Goal: Task Accomplishment & Management: Manage account settings

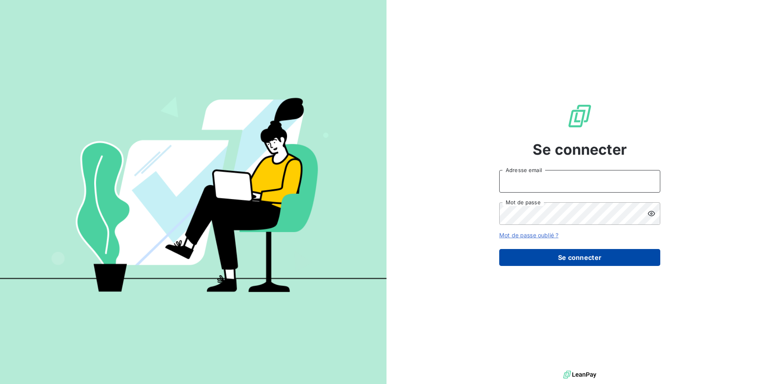
type input "[EMAIL_ADDRESS][DOMAIN_NAME]"
click at [562, 262] on button "Se connecter" at bounding box center [579, 257] width 161 height 17
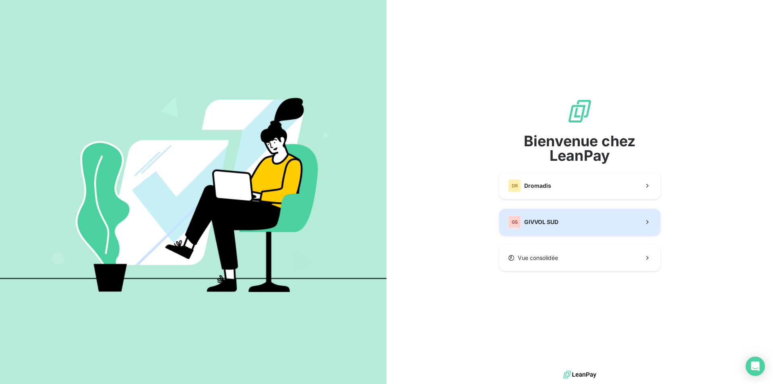
click at [551, 227] on div "GS GIVVOL SUD" at bounding box center [533, 221] width 50 height 13
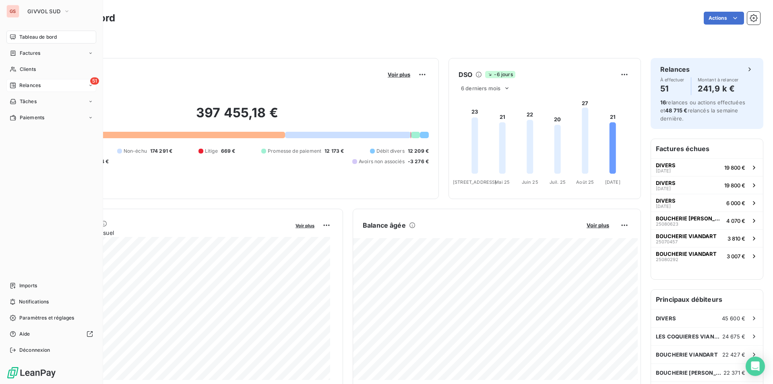
click at [31, 80] on div "51 Relances" at bounding box center [51, 85] width 90 height 13
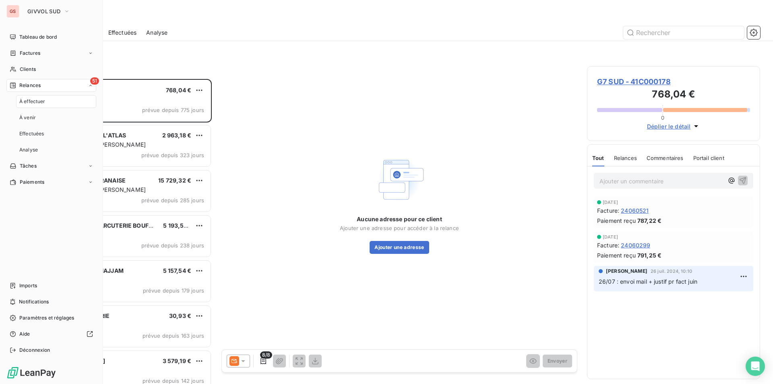
scroll to position [299, 167]
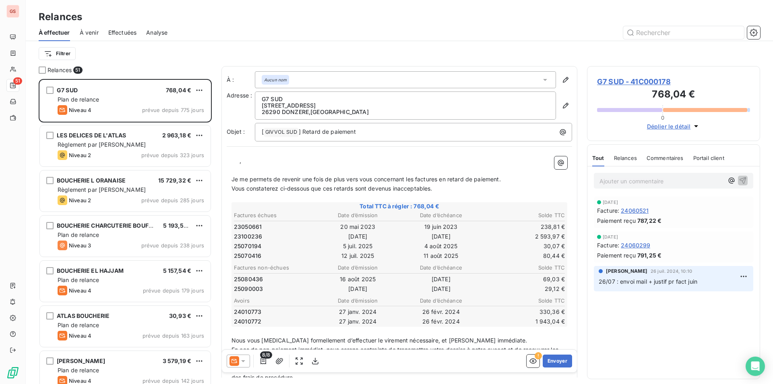
click at [93, 30] on span "À venir" at bounding box center [89, 33] width 19 height 8
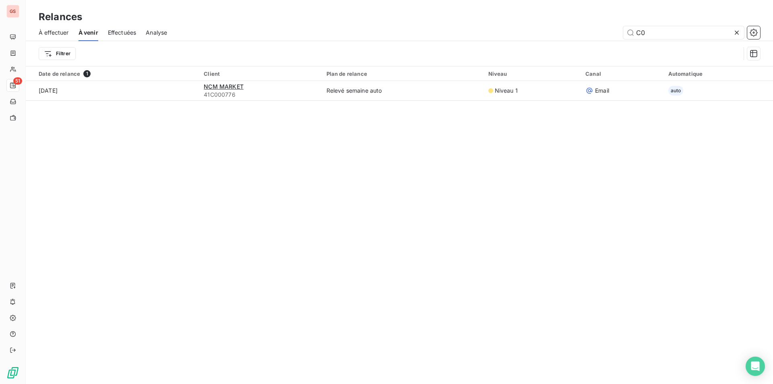
type input "C"
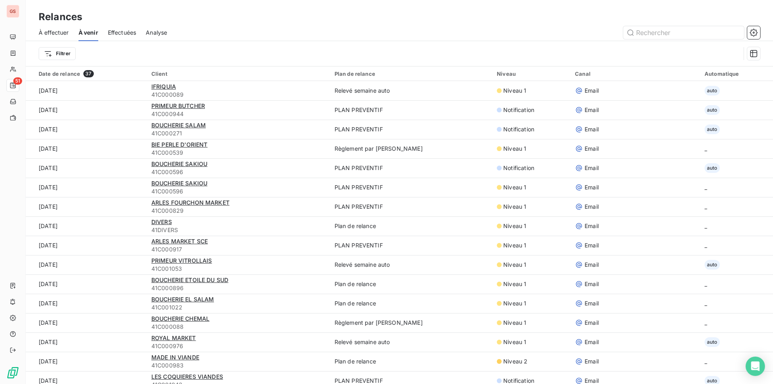
click at [112, 30] on div "Effectuées" at bounding box center [122, 32] width 29 height 17
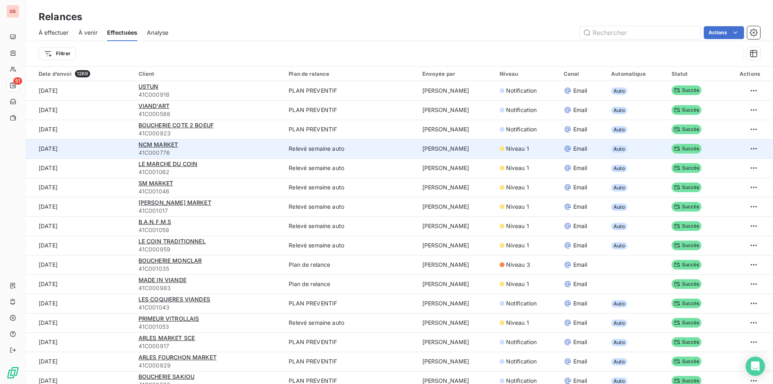
click at [684, 153] on span "Succès" at bounding box center [686, 149] width 30 height 10
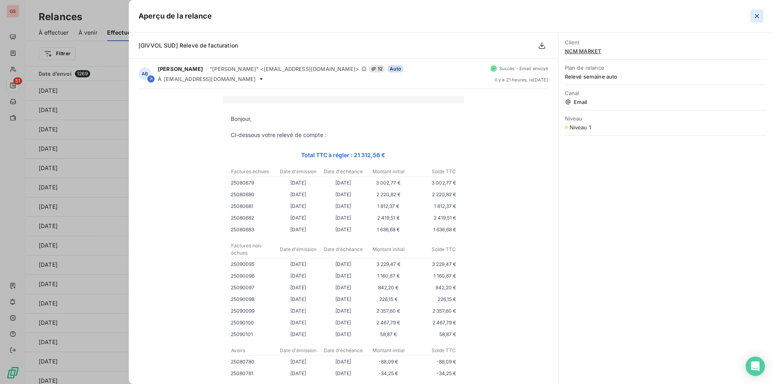
click at [756, 17] on icon "button" at bounding box center [757, 16] width 8 height 8
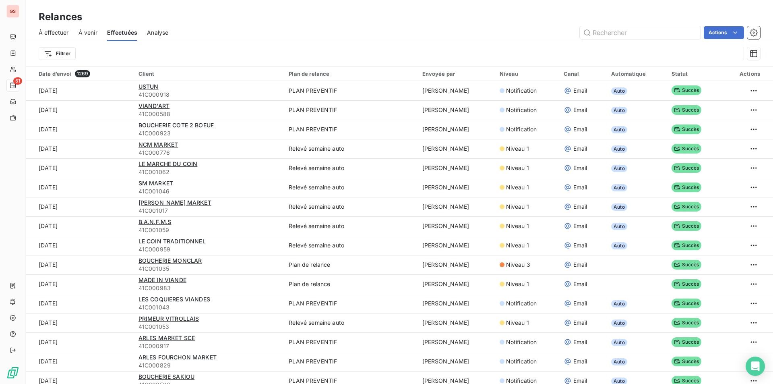
click at [83, 33] on span "À venir" at bounding box center [87, 33] width 19 height 8
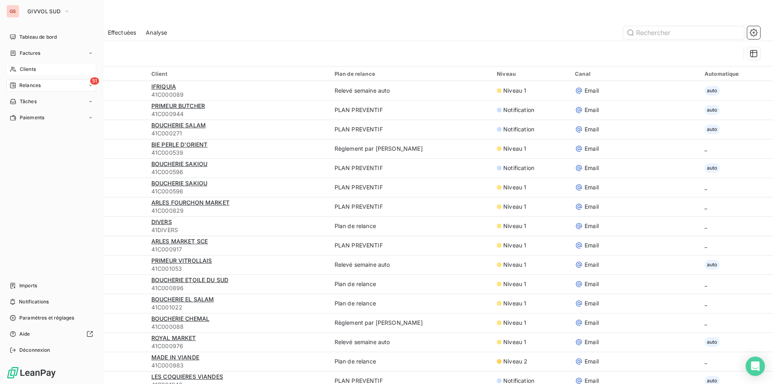
click at [24, 67] on span "Clients" at bounding box center [28, 69] width 16 height 7
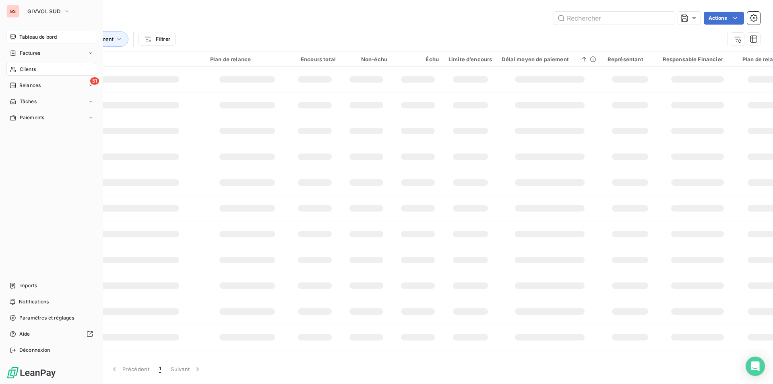
click at [39, 38] on span "Tableau de bord" at bounding box center [37, 36] width 37 height 7
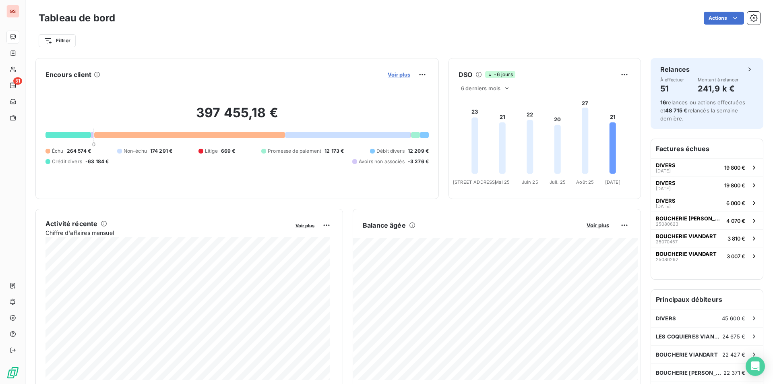
click at [395, 74] on span "Voir plus" at bounding box center [399, 74] width 23 height 6
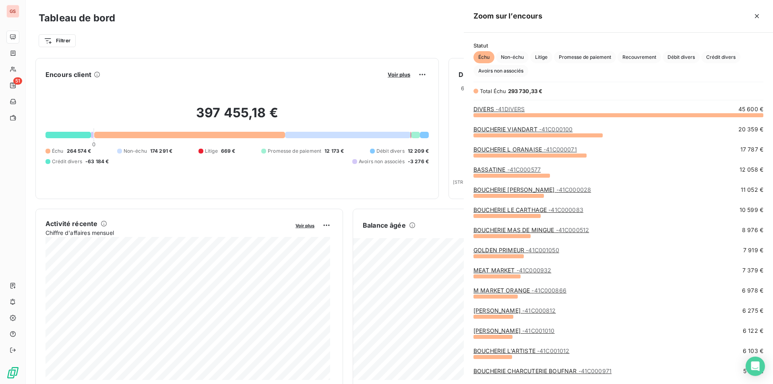
scroll to position [263, 303]
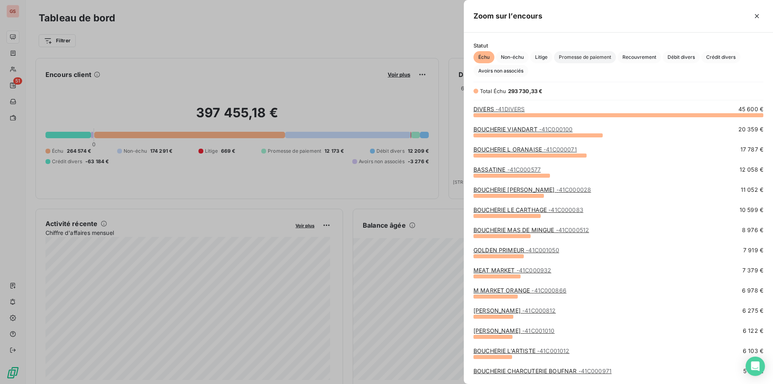
click at [594, 56] on span "Promesse de paiement" at bounding box center [585, 57] width 62 height 12
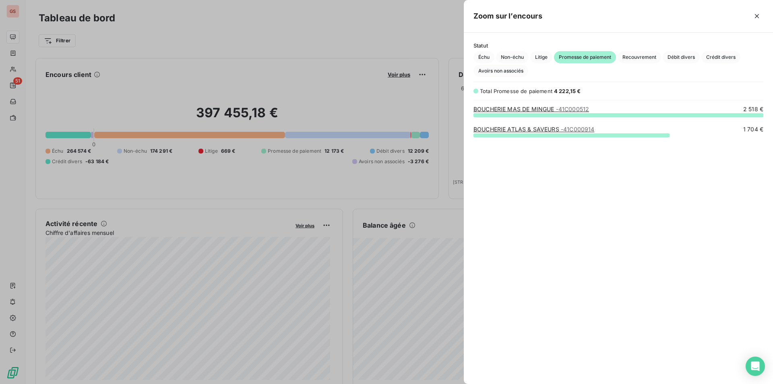
click at [547, 112] on link "BOUCHERIE MAS DE MINGUE - 41C000512" at bounding box center [531, 108] width 116 height 7
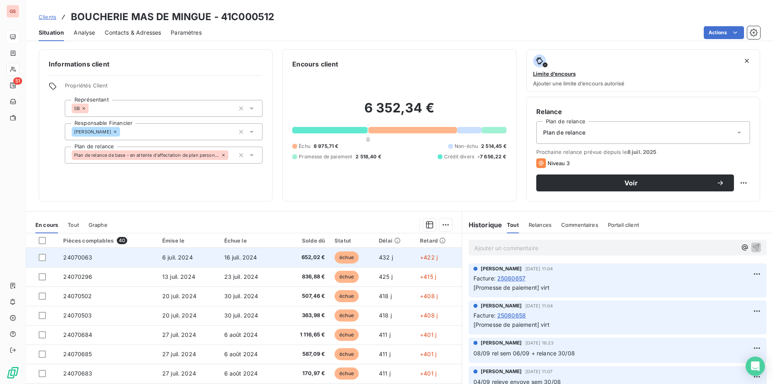
scroll to position [29, 0]
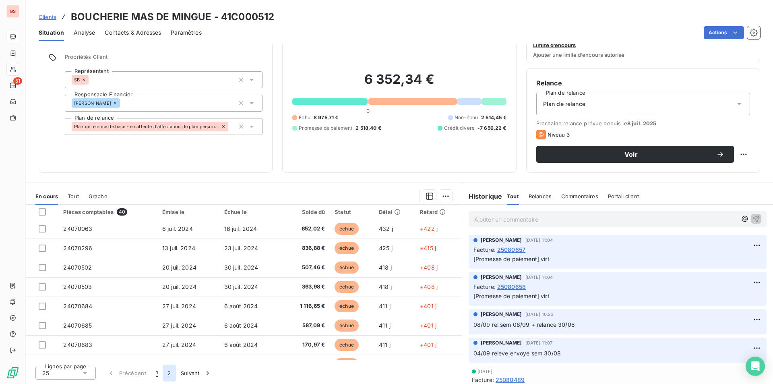
click at [172, 376] on button "2" at bounding box center [169, 372] width 13 height 17
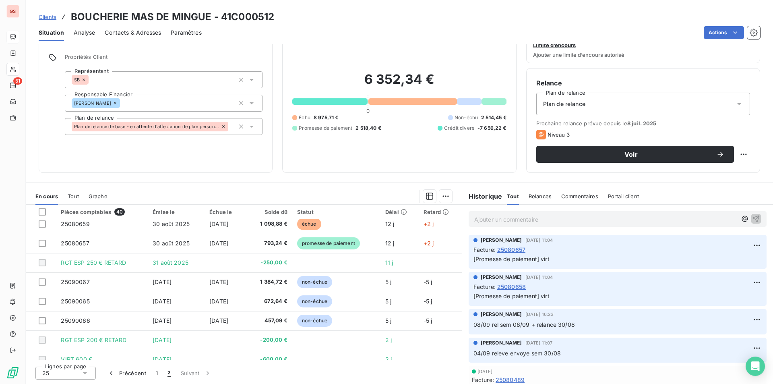
scroll to position [0, 0]
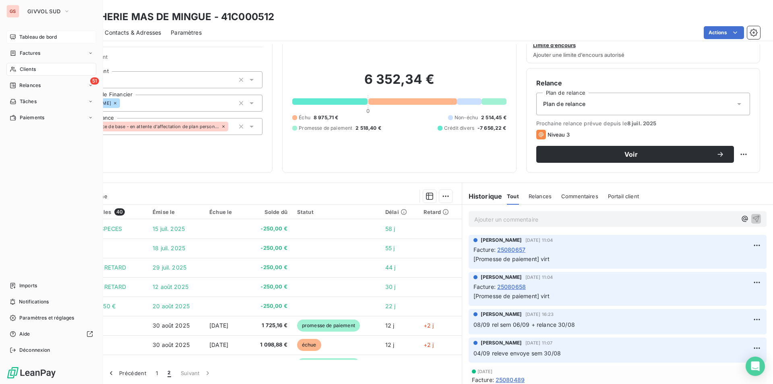
click at [33, 39] on span "Tableau de bord" at bounding box center [37, 36] width 37 height 7
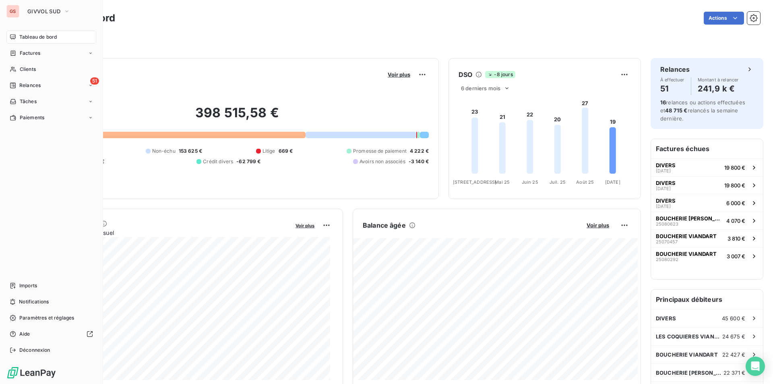
click at [24, 41] on div "Tableau de bord" at bounding box center [51, 37] width 90 height 13
click at [32, 48] on div "Factures" at bounding box center [51, 53] width 90 height 13
click at [36, 39] on span "Tableau de bord" at bounding box center [37, 36] width 37 height 7
click at [37, 116] on span "Relances" at bounding box center [29, 117] width 21 height 7
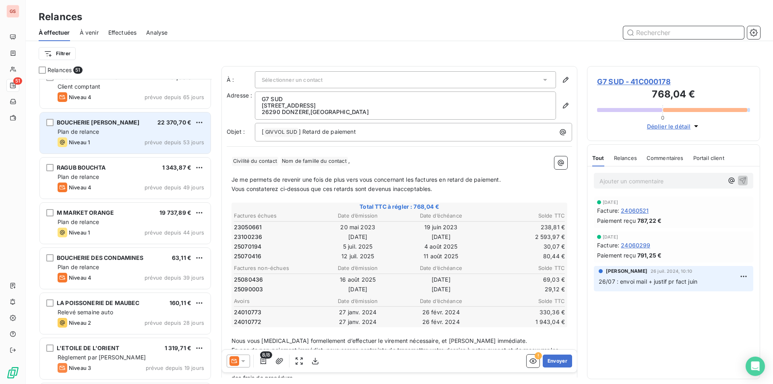
scroll to position [685, 0]
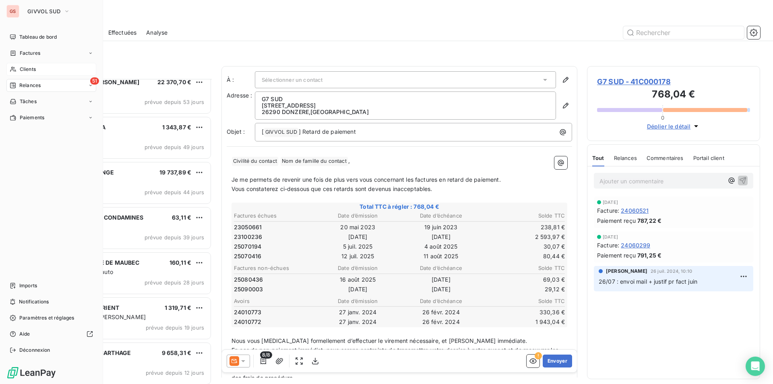
click at [29, 70] on span "Clients" at bounding box center [28, 69] width 16 height 7
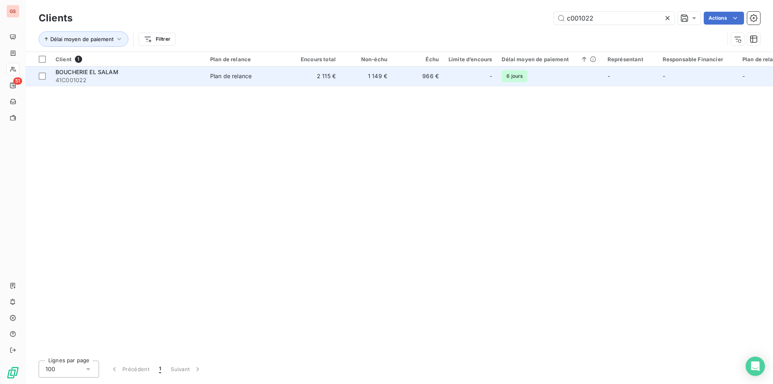
type input "c001022"
click at [283, 76] on span "Plan de relance" at bounding box center [247, 76] width 74 height 8
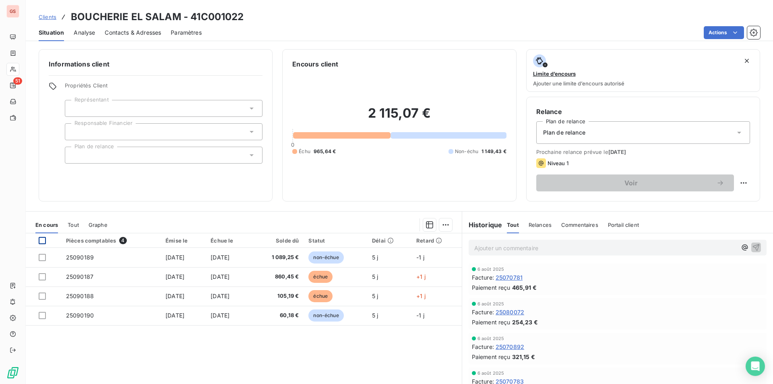
click at [41, 243] on div at bounding box center [42, 240] width 7 height 7
click at [440, 226] on html "GS 51 Clients BOUCHERIE EL SALAM - 41C001022 Situation Analyse Contacts & Adres…" at bounding box center [386, 192] width 773 height 384
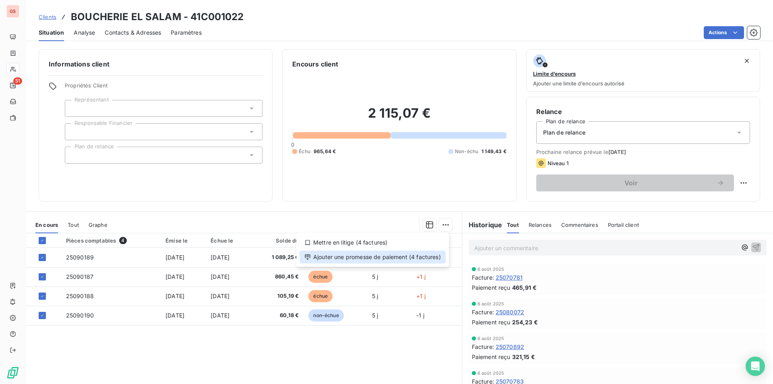
click at [375, 258] on div "Ajouter une promesse de paiement (4 factures)" at bounding box center [372, 256] width 146 height 13
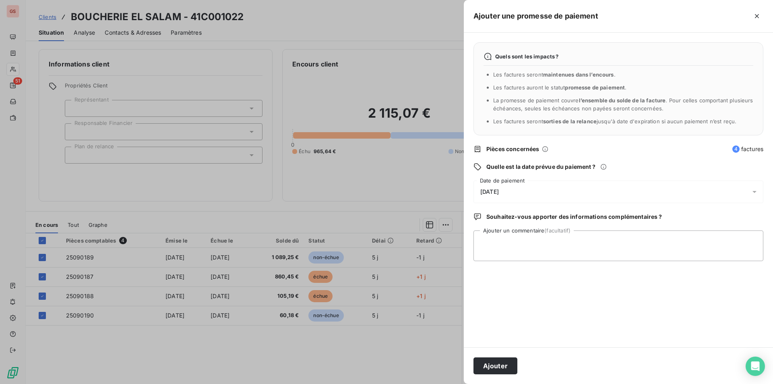
click at [517, 186] on div "[DATE]" at bounding box center [618, 191] width 290 height 23
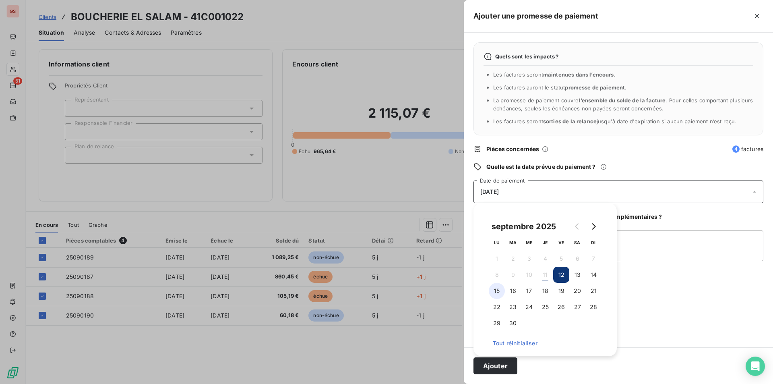
click at [503, 294] on button "15" at bounding box center [497, 291] width 16 height 16
click at [500, 293] on button "15" at bounding box center [497, 291] width 16 height 16
click at [498, 291] on button "15" at bounding box center [497, 291] width 16 height 16
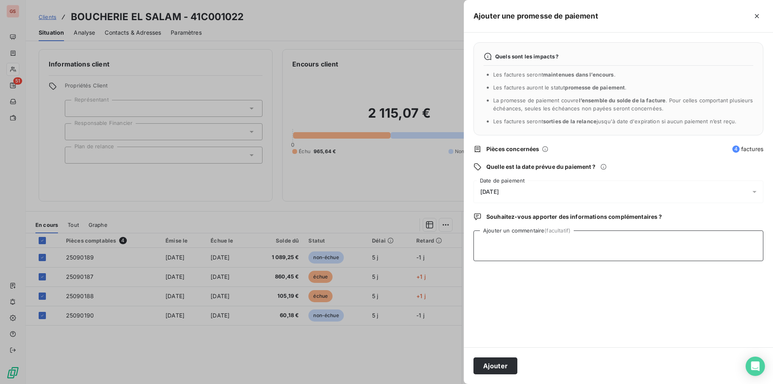
click at [664, 239] on textarea "Ajouter un commentaire (facultatif)" at bounding box center [618, 245] width 290 height 31
type textarea "virt ok"
click at [503, 371] on button "Ajouter" at bounding box center [495, 365] width 44 height 17
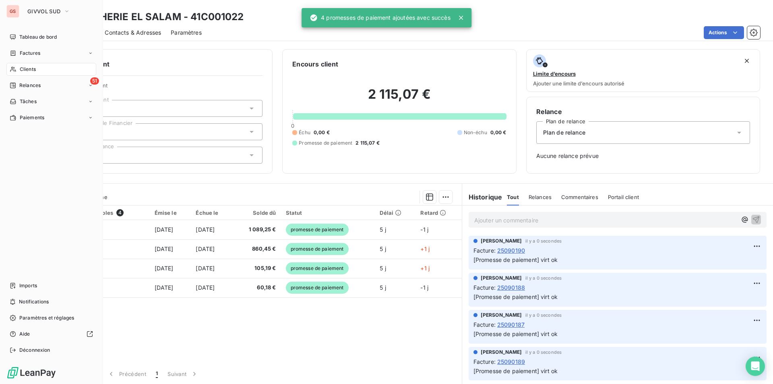
click at [7, 70] on div "Clients" at bounding box center [51, 69] width 90 height 13
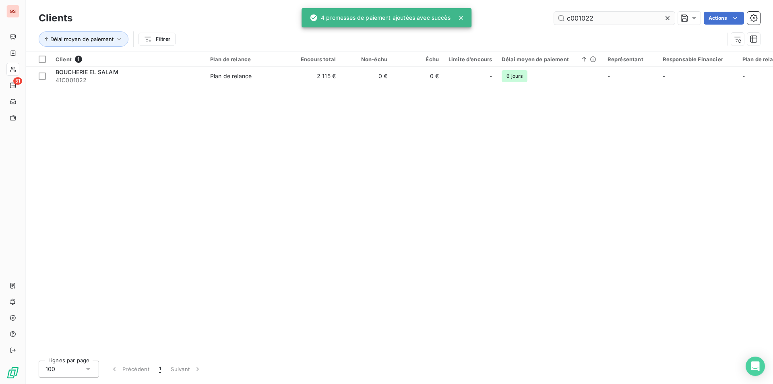
drag, startPoint x: 589, startPoint y: 19, endPoint x: 619, endPoint y: 20, distance: 29.8
click at [618, 20] on input "c001022" at bounding box center [614, 18] width 121 height 13
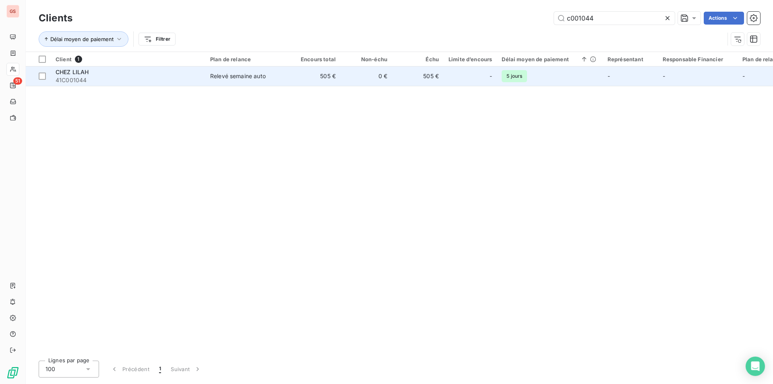
type input "c001044"
click at [196, 74] on div "CHEZ LILAH" at bounding box center [128, 72] width 145 height 8
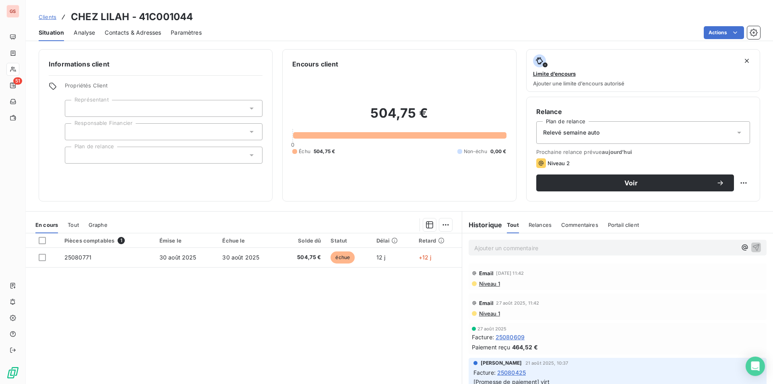
drag, startPoint x: 41, startPoint y: 237, endPoint x: 85, endPoint y: 236, distance: 43.9
click at [41, 239] on div at bounding box center [42, 240] width 7 height 7
click at [446, 225] on html "GS 51 Clients CHEZ LILAH - 41C001044 Situation Analyse Contacts & Adresses Para…" at bounding box center [386, 192] width 773 height 384
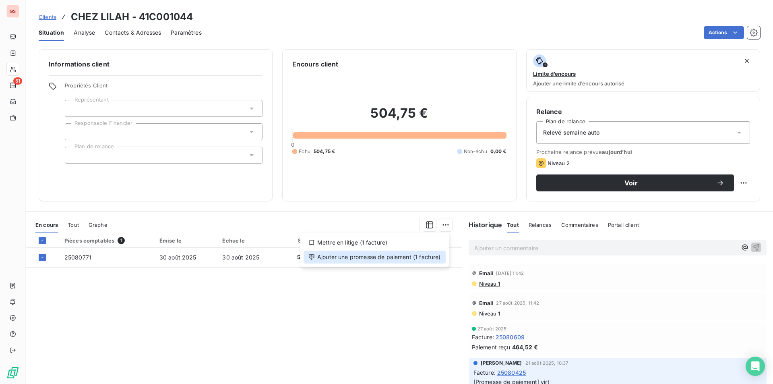
click at [428, 256] on div "Ajouter une promesse de paiement (1 facture)" at bounding box center [374, 256] width 142 height 13
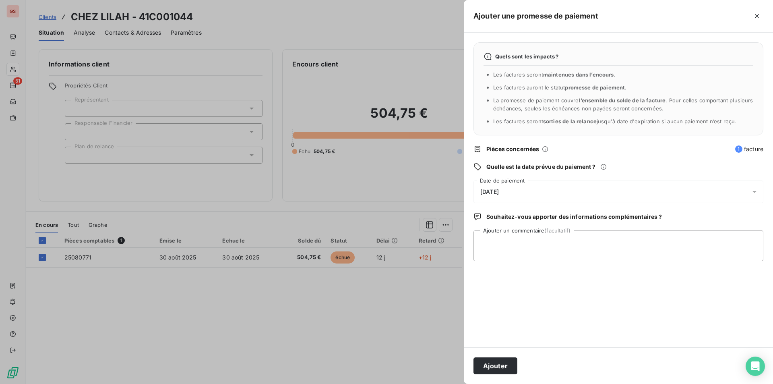
click at [491, 186] on div "[DATE]" at bounding box center [618, 191] width 290 height 23
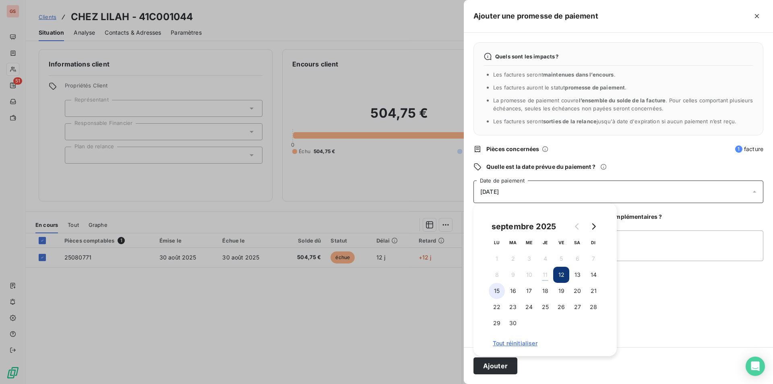
click at [493, 287] on button "15" at bounding box center [497, 291] width 16 height 16
click at [674, 245] on textarea "Ajouter un commentaire (facultatif)" at bounding box center [618, 245] width 290 height 31
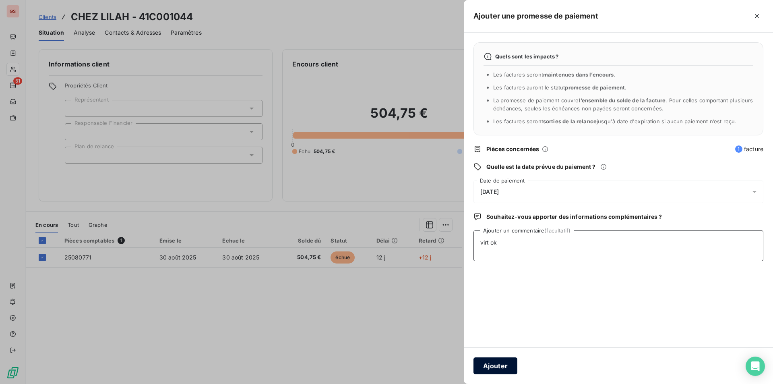
type textarea "virt ok"
click at [495, 360] on button "Ajouter" at bounding box center [495, 365] width 44 height 17
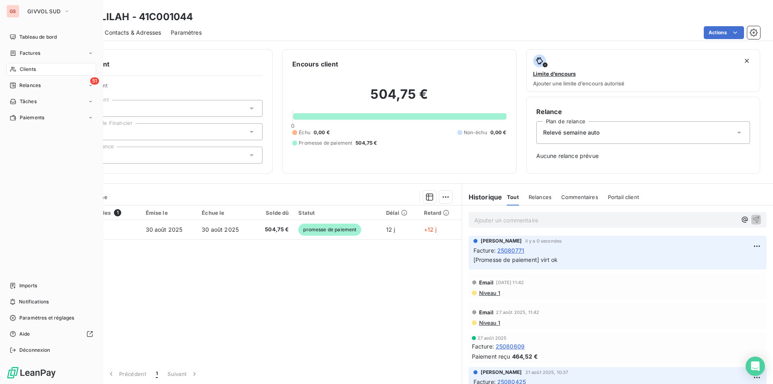
drag, startPoint x: 29, startPoint y: 71, endPoint x: 73, endPoint y: 70, distance: 44.3
click at [28, 72] on span "Clients" at bounding box center [28, 69] width 16 height 7
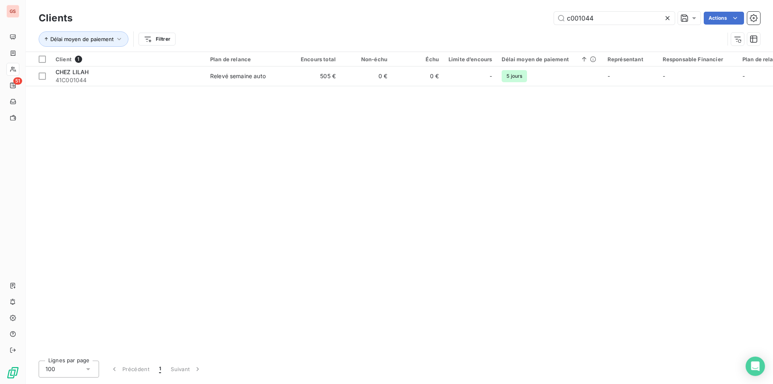
drag, startPoint x: 579, startPoint y: 20, endPoint x: 713, endPoint y: 28, distance: 134.3
click at [713, 28] on div "Clients c001044 Actions Délai moyen de paiement Filtrer" at bounding box center [399, 31] width 721 height 42
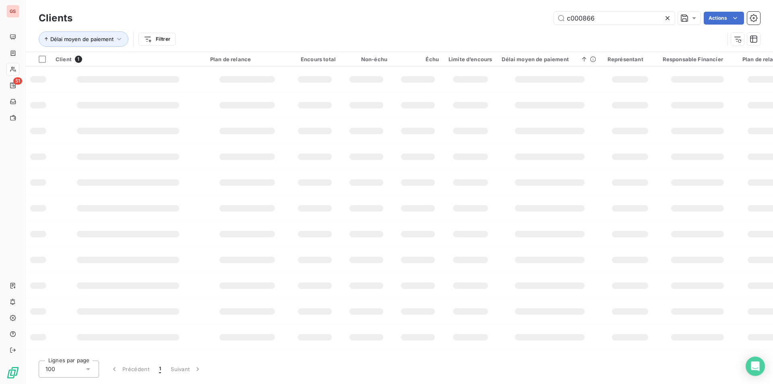
type input "c000866"
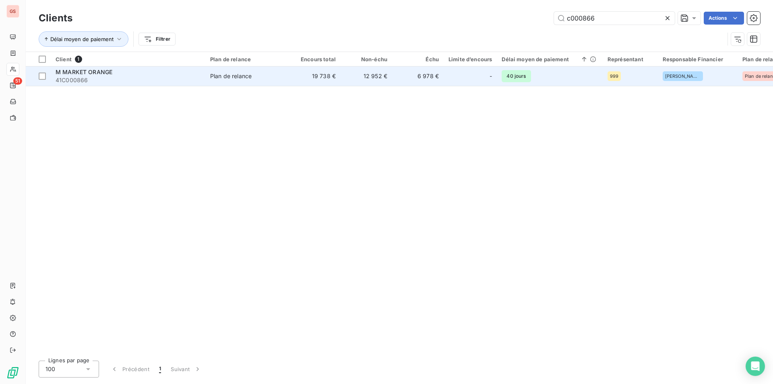
click at [232, 76] on div "Plan de relance" at bounding box center [230, 76] width 41 height 8
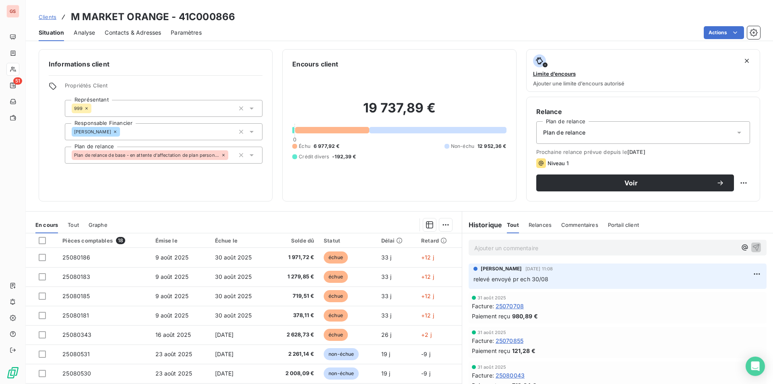
click at [533, 248] on p "Ajouter un commentaire ﻿" at bounding box center [605, 248] width 262 height 10
click at [752, 245] on icon "button" at bounding box center [756, 247] width 8 height 8
